Goal: Information Seeking & Learning: Learn about a topic

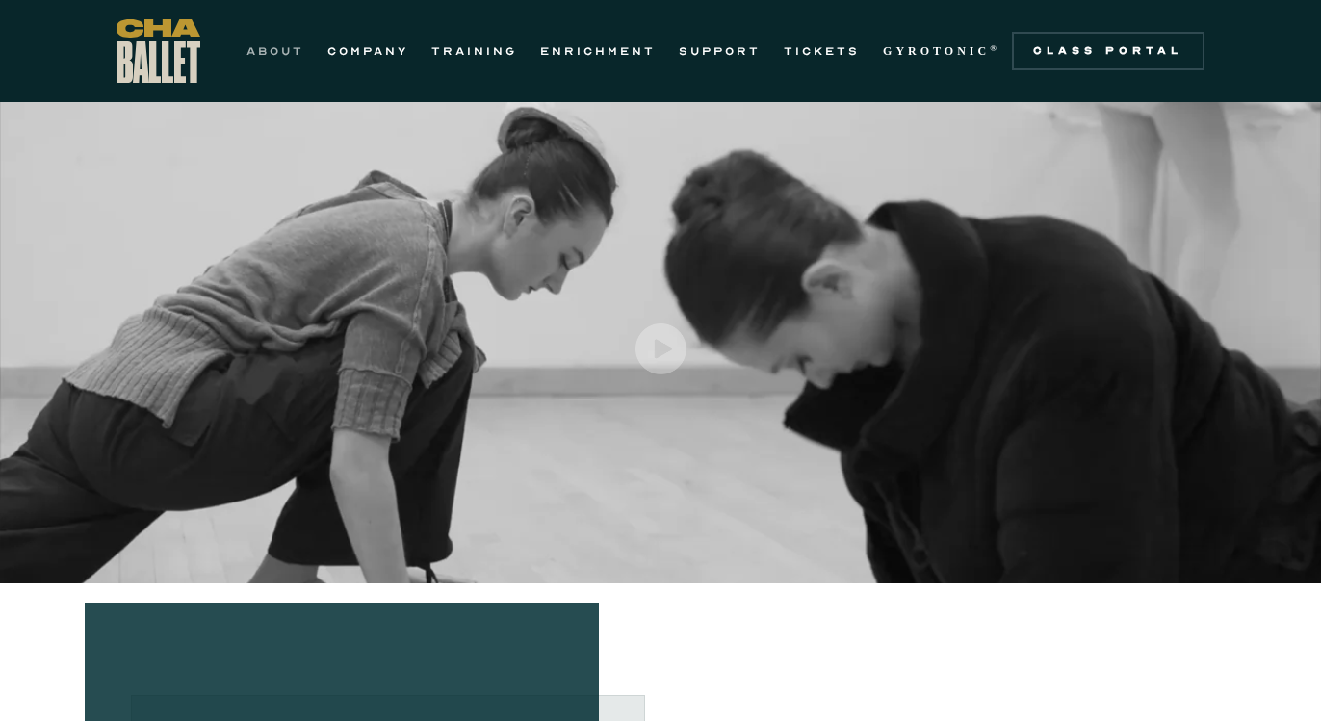
click at [284, 46] on link "ABOUT" at bounding box center [275, 50] width 58 height 23
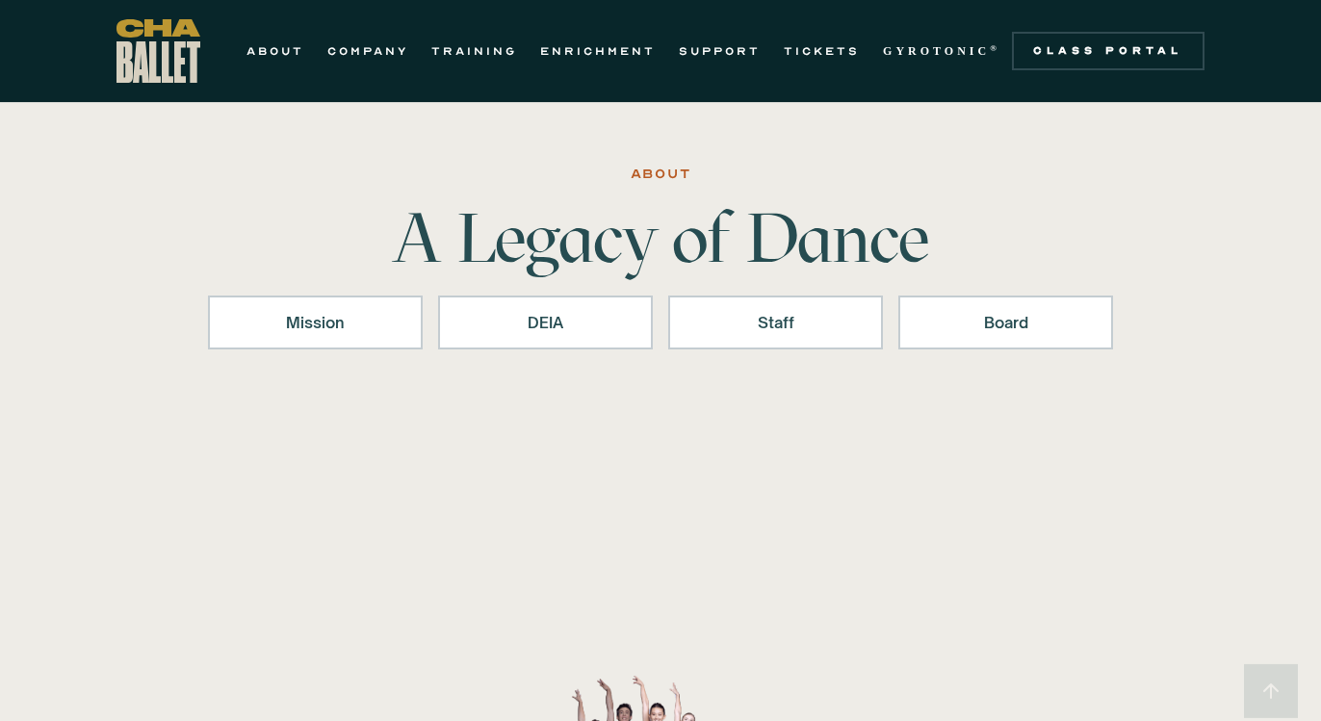
scroll to position [98, 0]
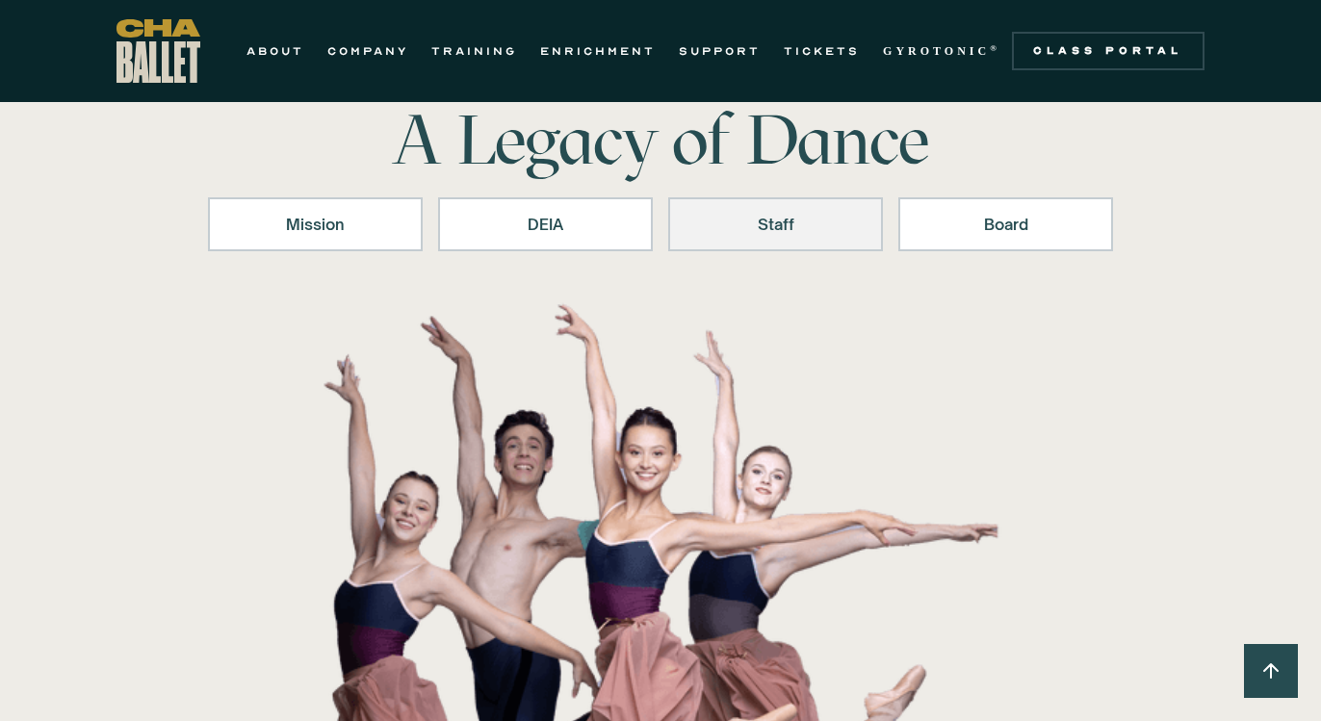
click at [775, 214] on div "Staff" at bounding box center [775, 224] width 165 height 23
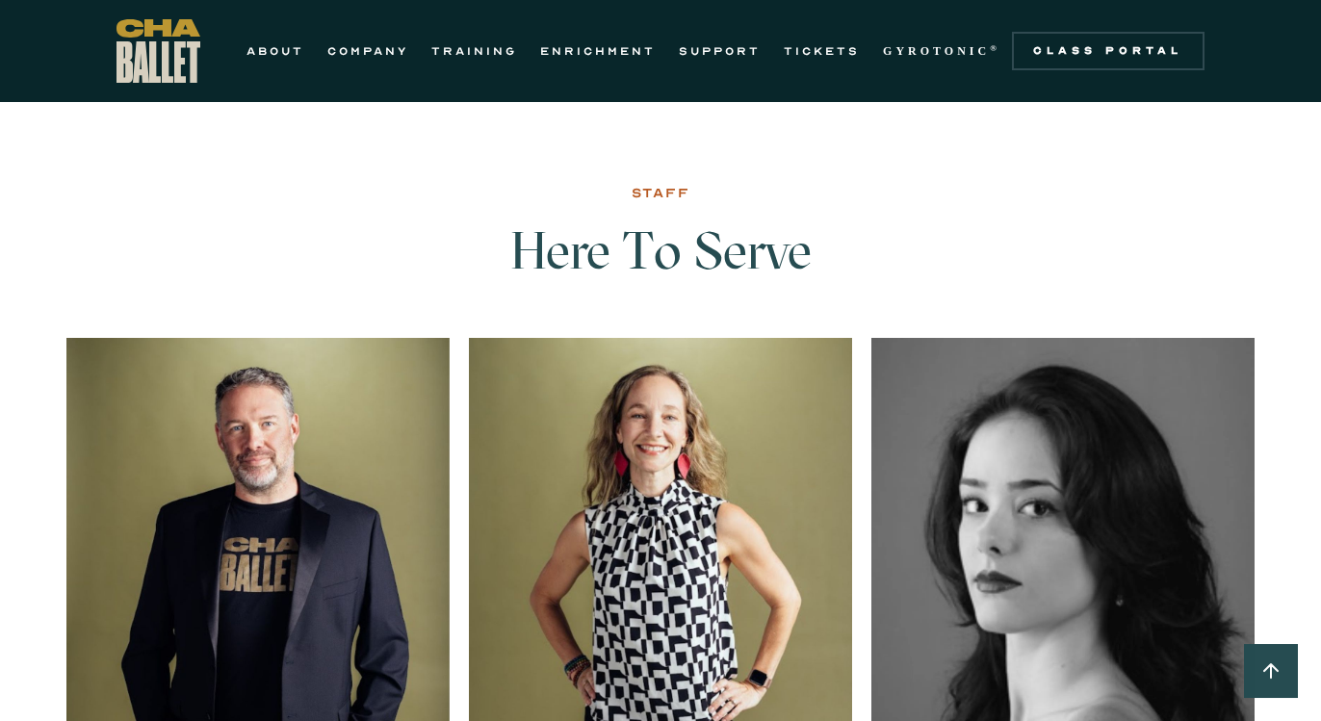
scroll to position [2495, 0]
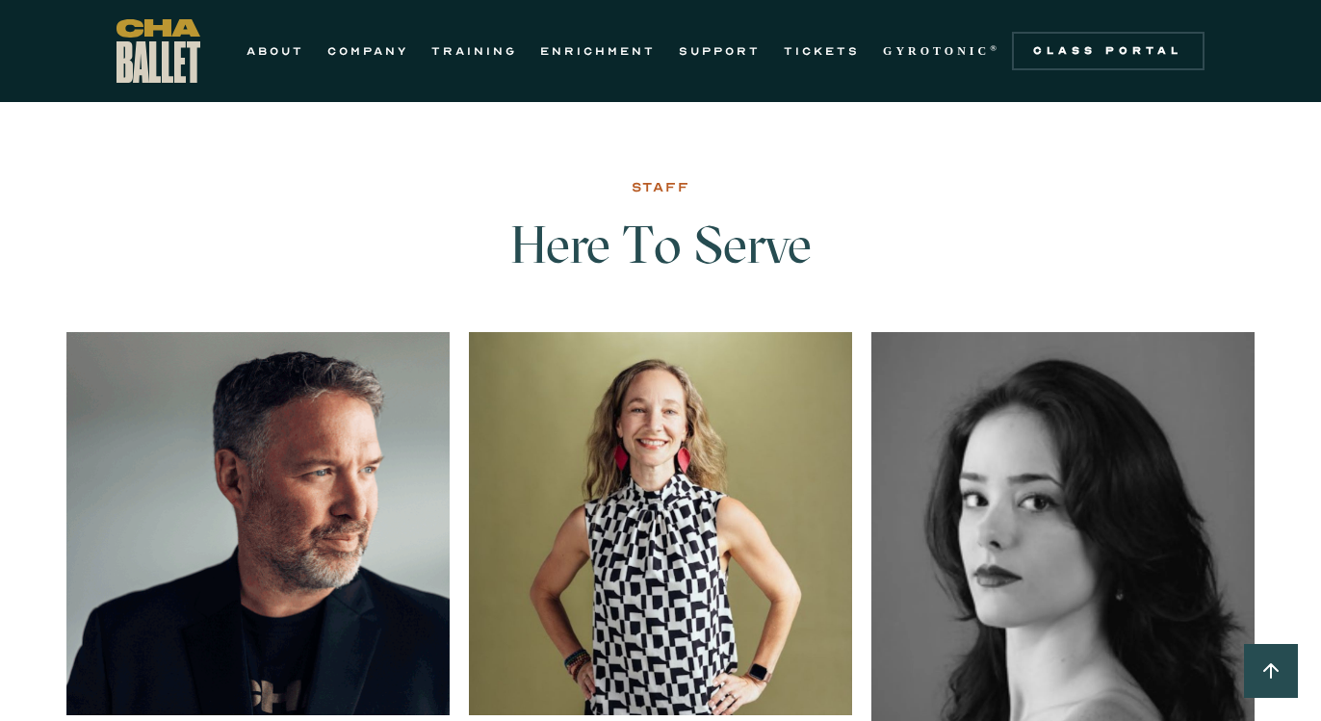
click at [298, 526] on img at bounding box center [257, 523] width 383 height 383
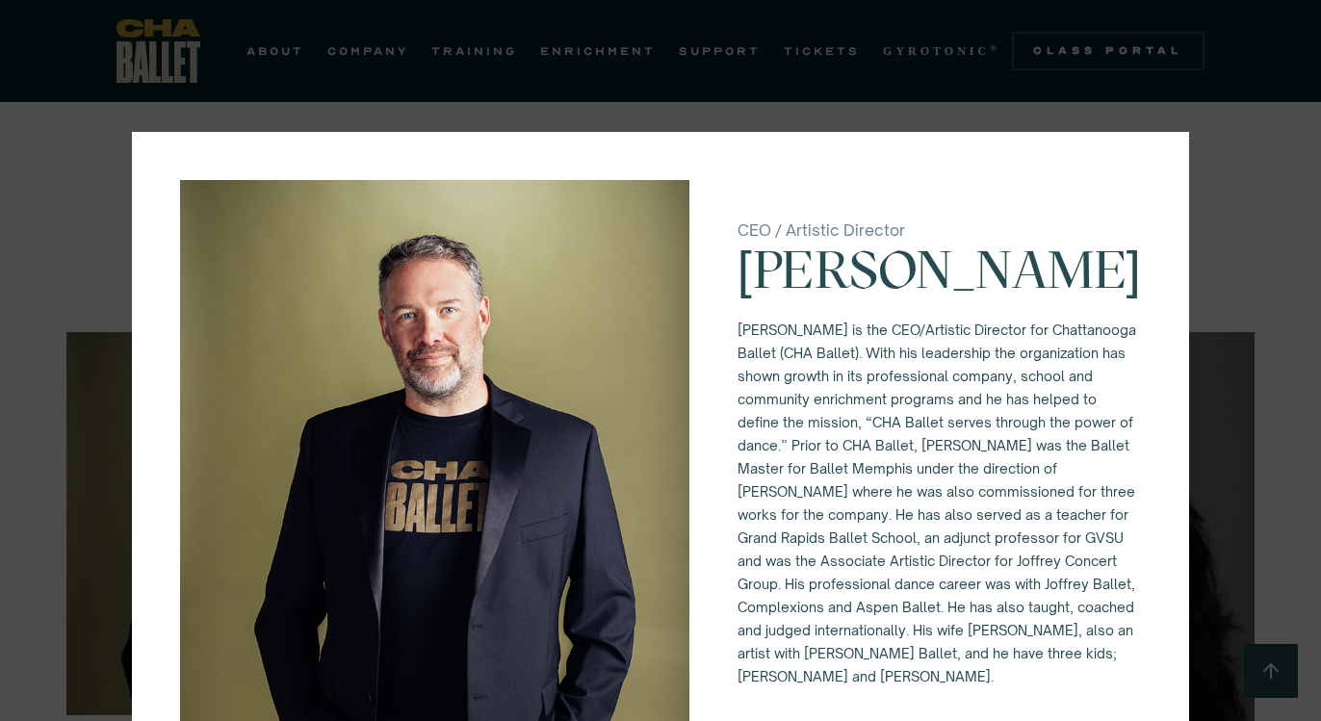
click at [1259, 201] on div "CEO / Artistic Director [PERSON_NAME] [PERSON_NAME] is the CEO/Artistic Directo…" at bounding box center [660, 360] width 1321 height 721
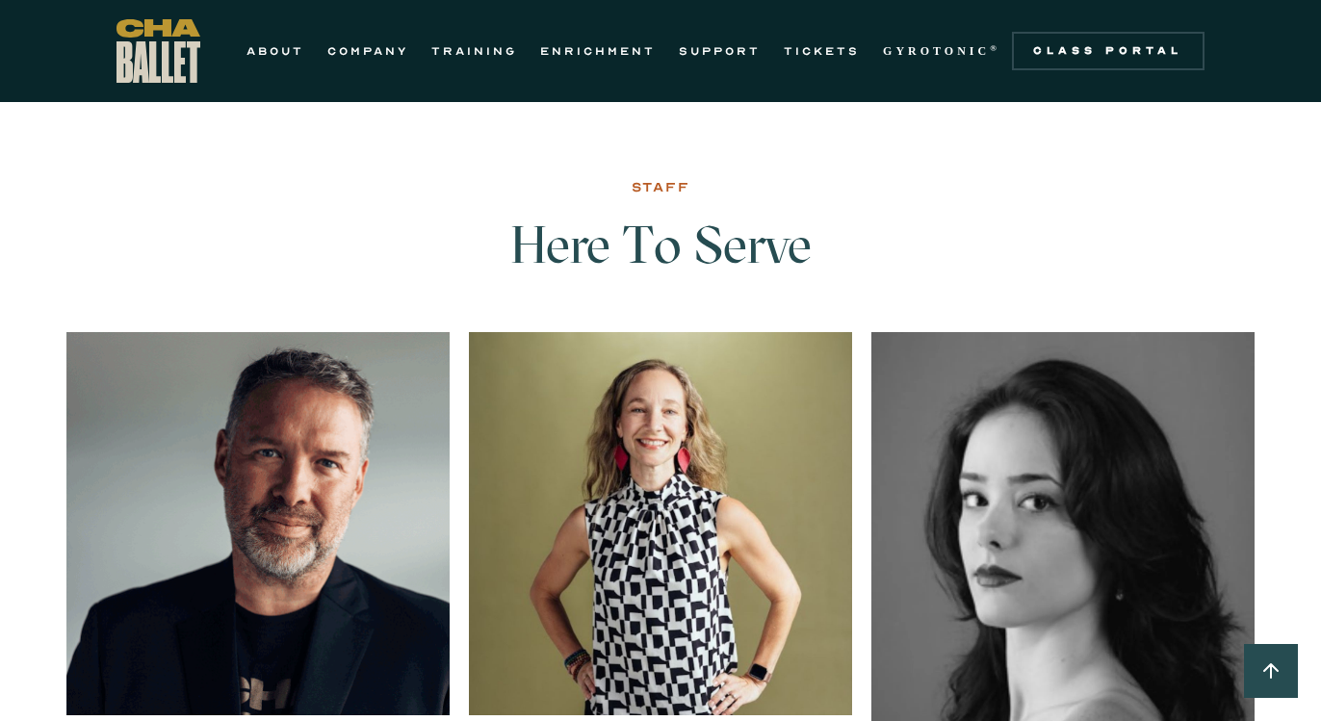
click at [277, 557] on img at bounding box center [257, 523] width 383 height 383
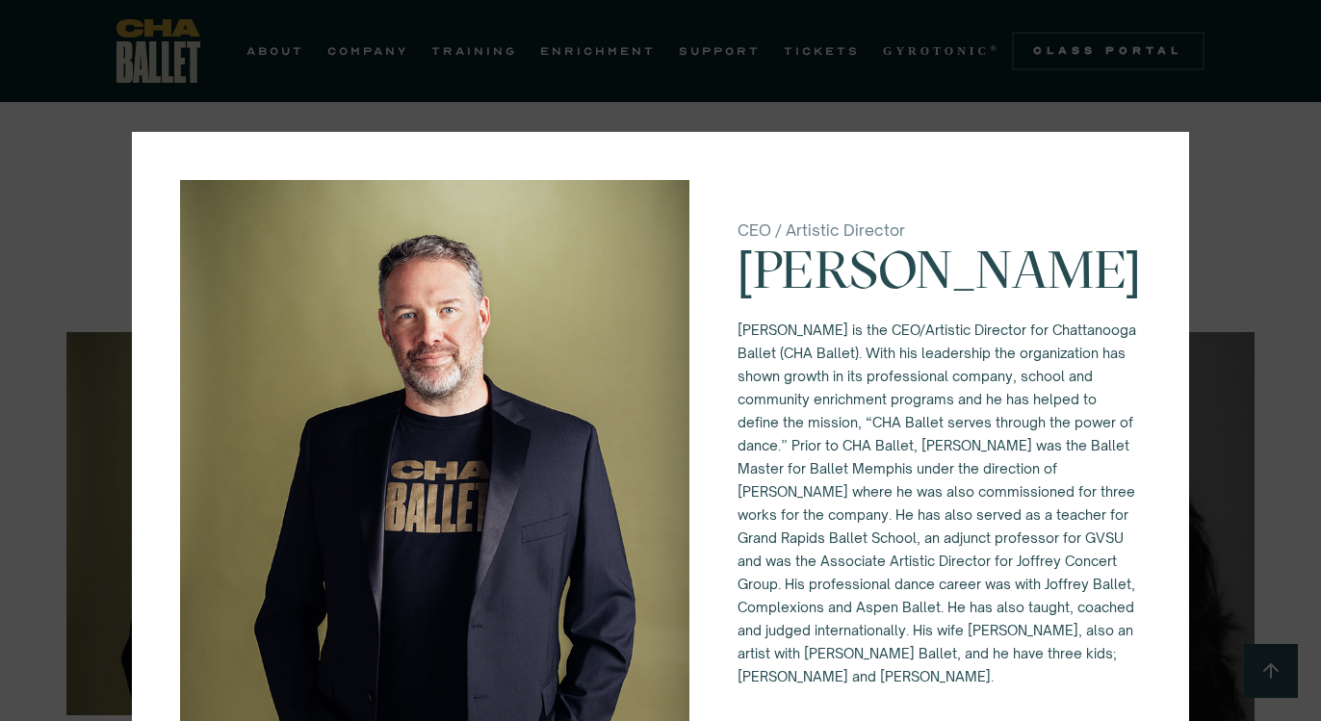
click at [106, 140] on div "CEO / Artistic Director [PERSON_NAME] [PERSON_NAME] is the CEO/Artistic Directo…" at bounding box center [660, 360] width 1321 height 721
